Goal: Register for event/course

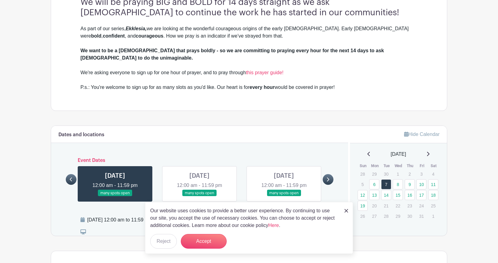
scroll to position [240, 0]
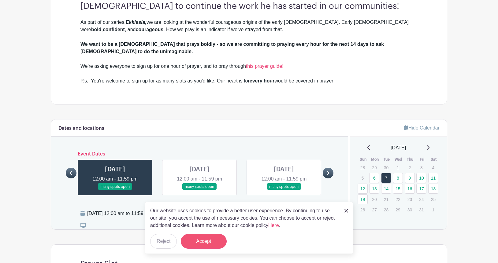
click at [201, 241] on button "Accept" at bounding box center [204, 241] width 46 height 15
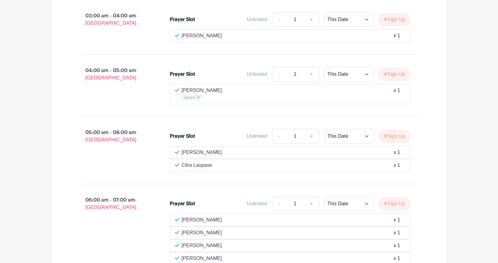
scroll to position [742, 0]
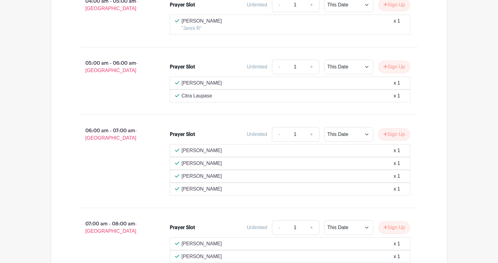
click at [320, 186] on div "[PERSON_NAME] x 1" at bounding box center [290, 189] width 230 height 7
click at [200, 186] on p "[PERSON_NAME]" at bounding box center [202, 189] width 40 height 7
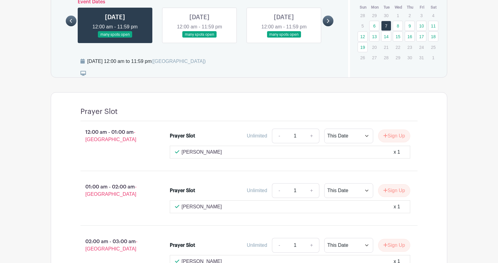
scroll to position [353, 0]
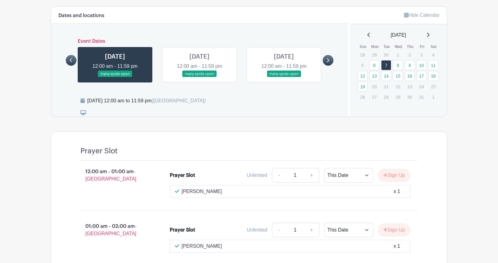
click at [199, 77] on link at bounding box center [199, 77] width 0 height 0
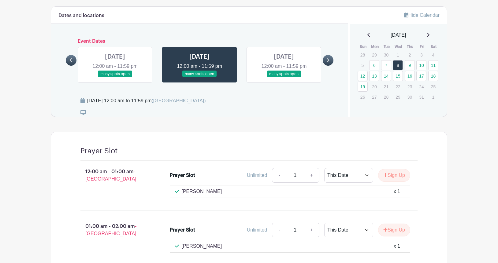
click at [199, 77] on link at bounding box center [199, 77] width 0 height 0
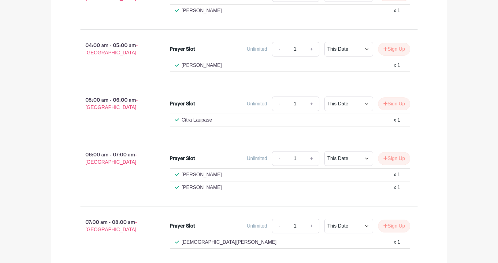
scroll to position [710, 0]
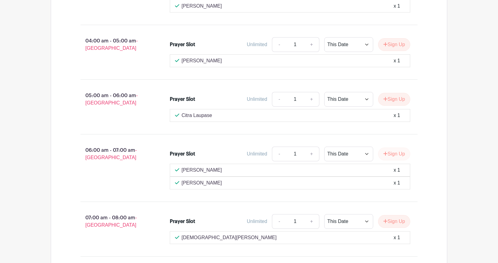
click at [395, 148] on button "Sign Up" at bounding box center [394, 154] width 32 height 13
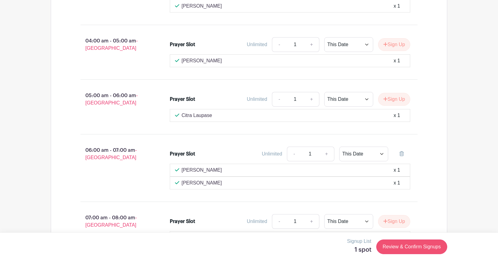
click at [406, 248] on link "Review & Confirm Signups" at bounding box center [411, 247] width 71 height 15
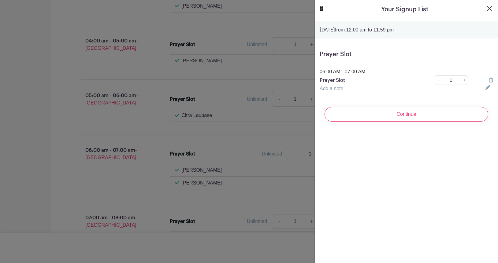
click at [488, 8] on button "Close" at bounding box center [488, 8] width 7 height 7
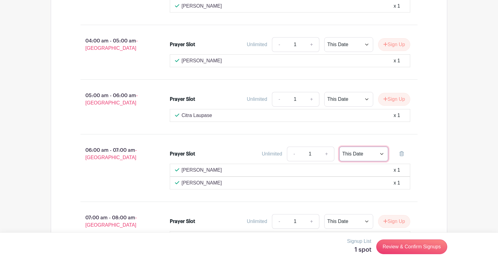
select select "select_dates"
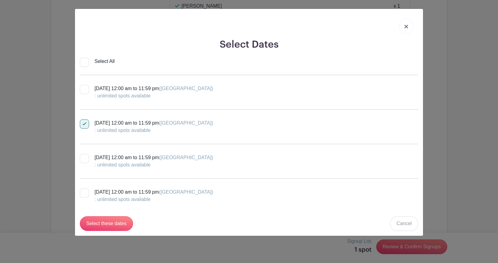
click at [84, 65] on input "Select All" at bounding box center [84, 62] width 9 height 9
checkbox input "true"
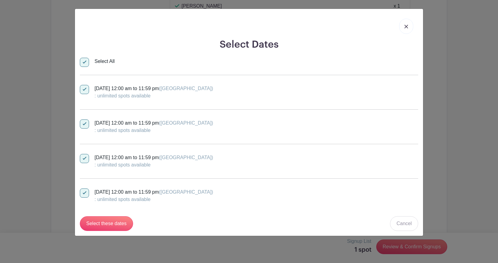
checkbox input "true"
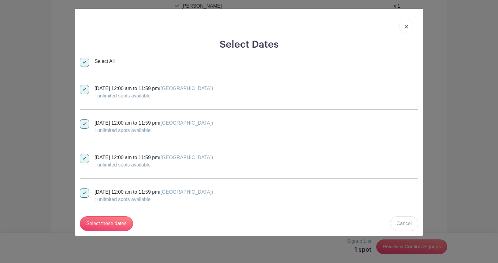
checkbox input "true"
click at [110, 226] on input "Select these dates" at bounding box center [106, 223] width 53 height 15
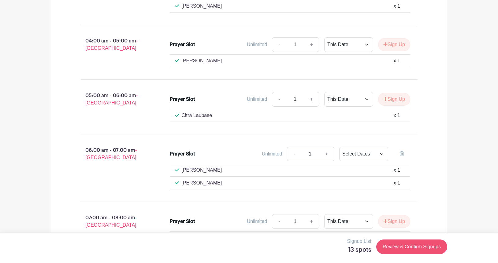
click at [422, 248] on link "Review & Confirm Signups" at bounding box center [411, 247] width 71 height 15
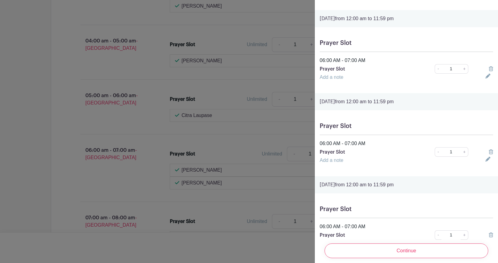
scroll to position [233, 0]
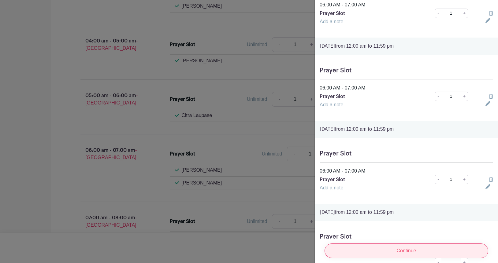
click at [414, 250] on input "Continue" at bounding box center [406, 251] width 164 height 15
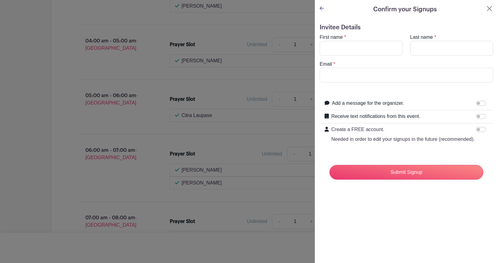
scroll to position [0, 0]
type input "[PERSON_NAME]"
type input "Indradjaja"
type input "[PERSON_NAME][EMAIL_ADDRESS][DOMAIN_NAME]"
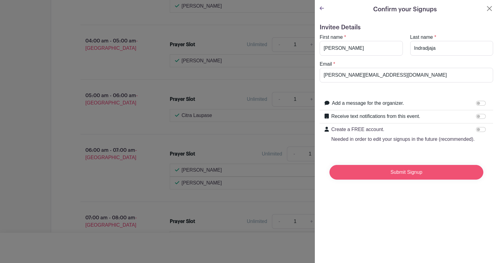
click at [383, 172] on input "Submit Signup" at bounding box center [406, 172] width 154 height 15
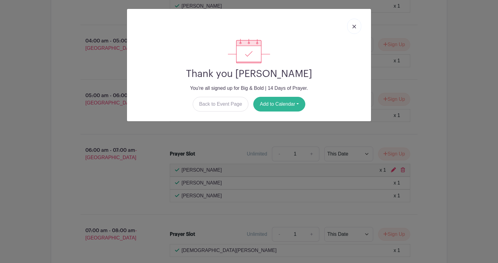
click at [287, 105] on button "Add to Calendar" at bounding box center [279, 104] width 52 height 15
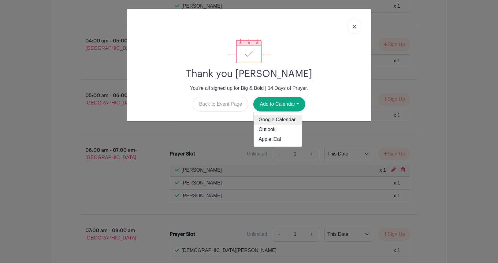
click at [282, 123] on link "Google Calendar" at bounding box center [277, 120] width 48 height 10
